Goal: Navigation & Orientation: Find specific page/section

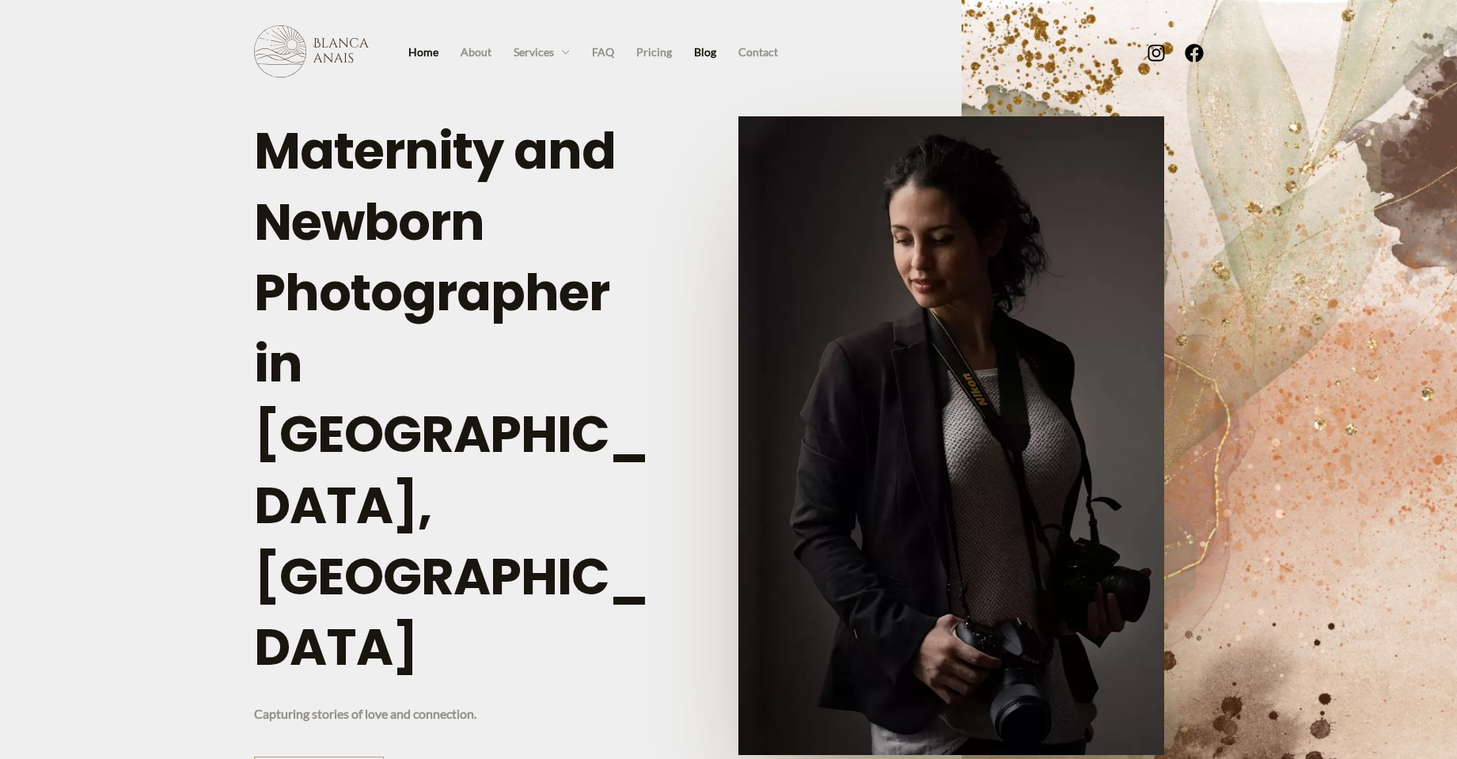
click at [717, 55] on link "Blog" at bounding box center [705, 52] width 44 height 24
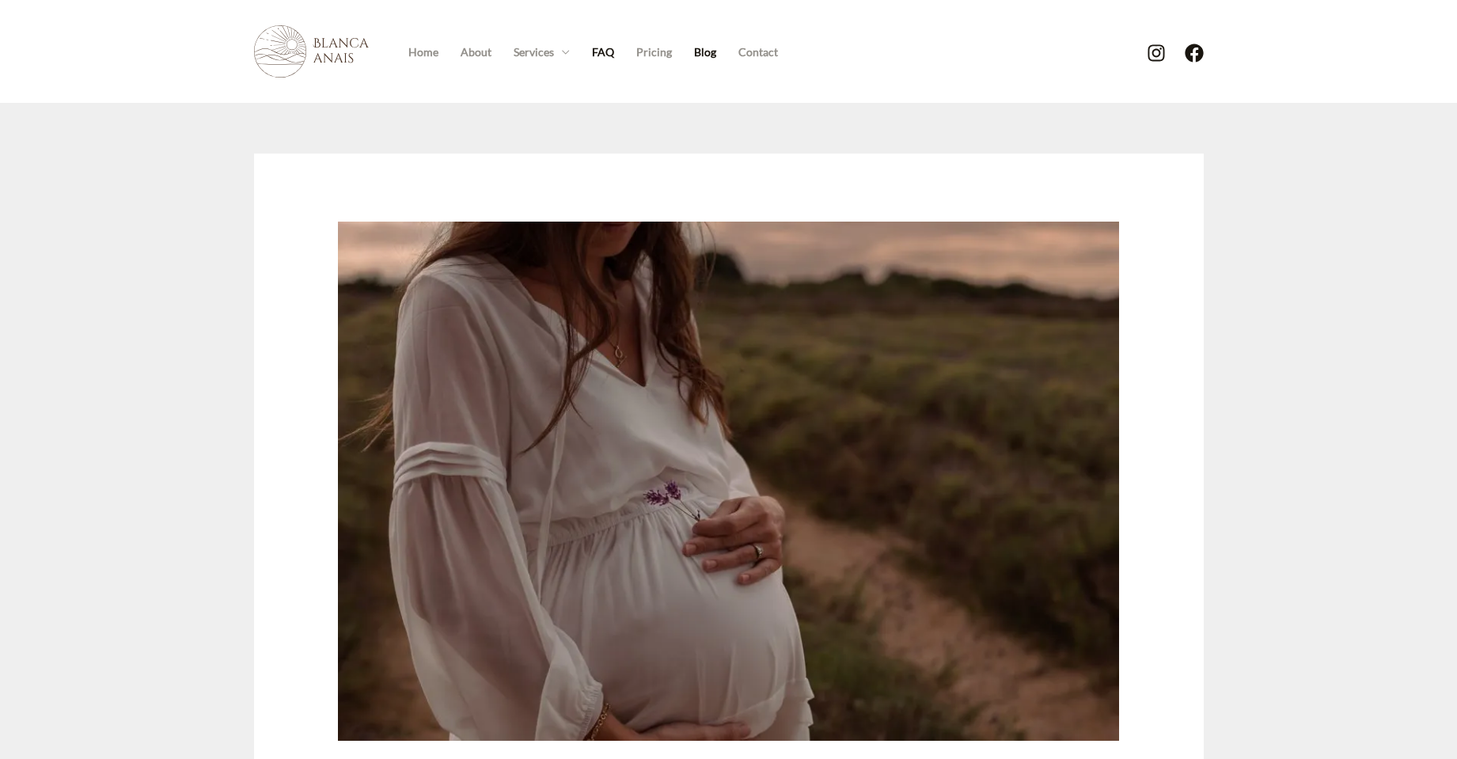
click at [602, 51] on link "FAQ" at bounding box center [603, 52] width 44 height 24
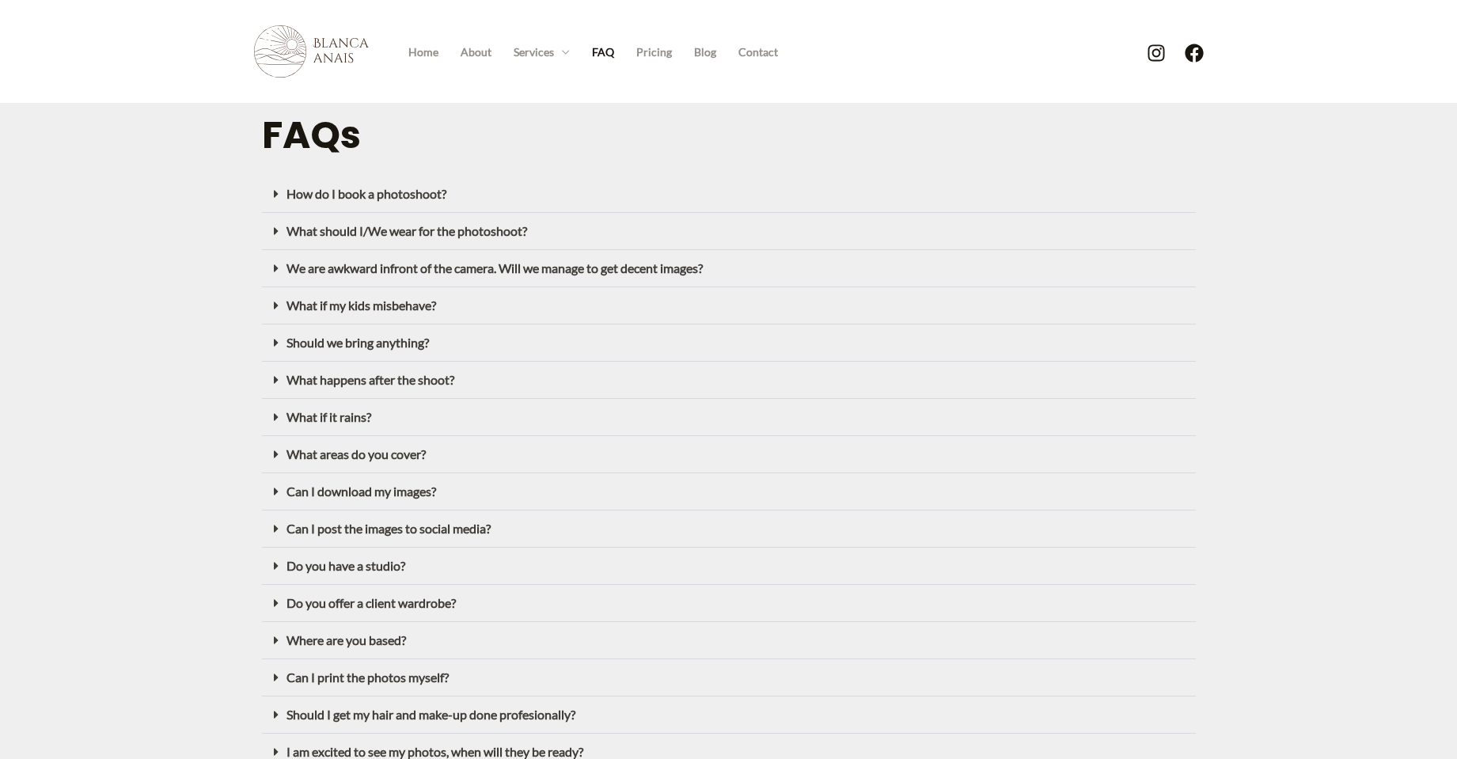
scroll to position [462, 0]
